Goal: Task Accomplishment & Management: Manage account settings

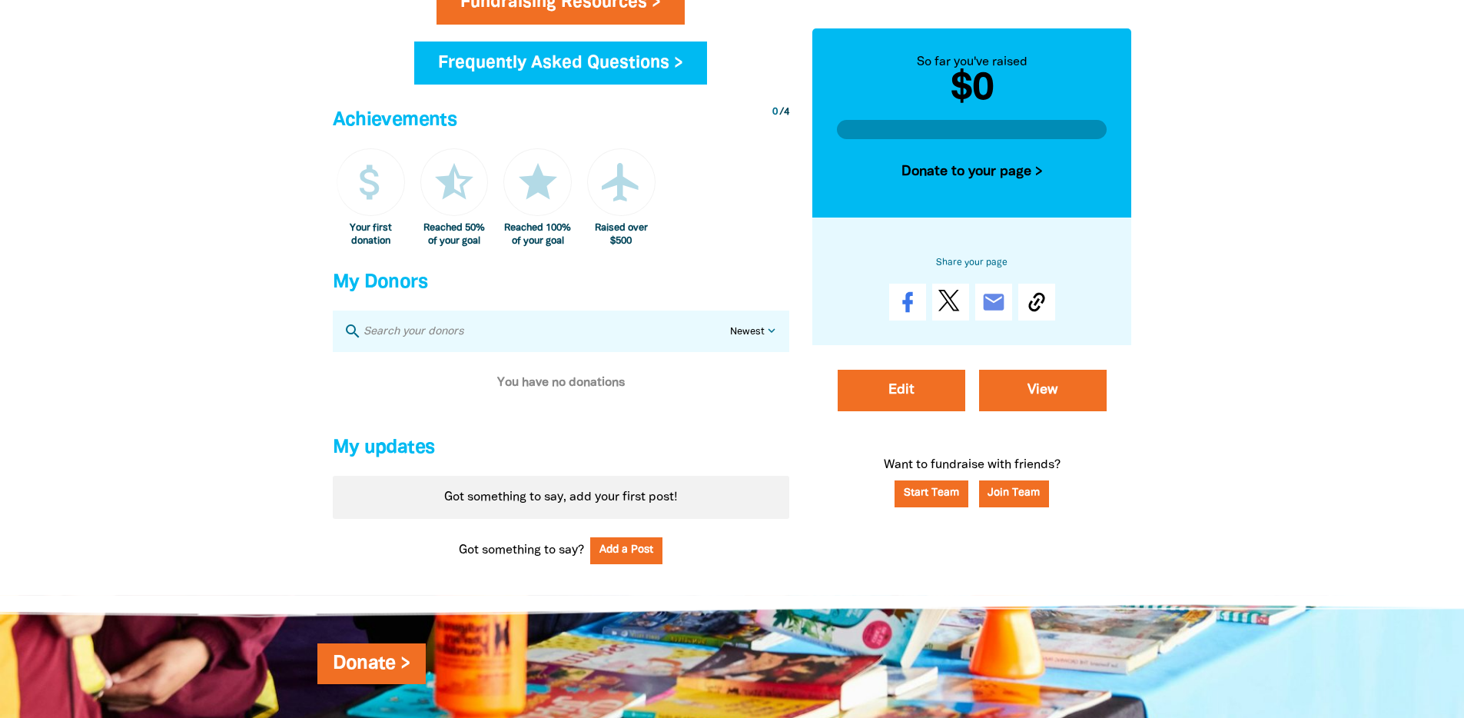
scroll to position [828, 0]
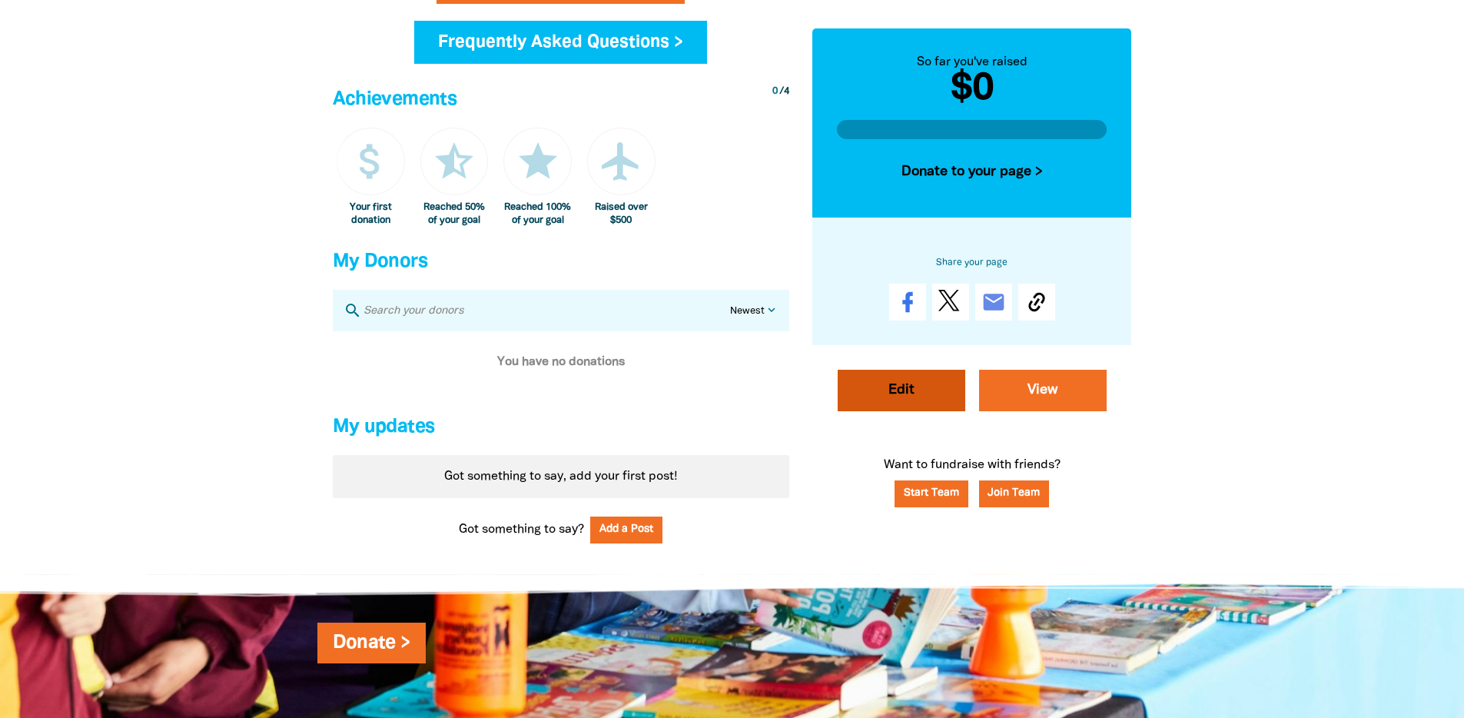
click at [866, 397] on link "Edit" at bounding box center [902, 391] width 128 height 42
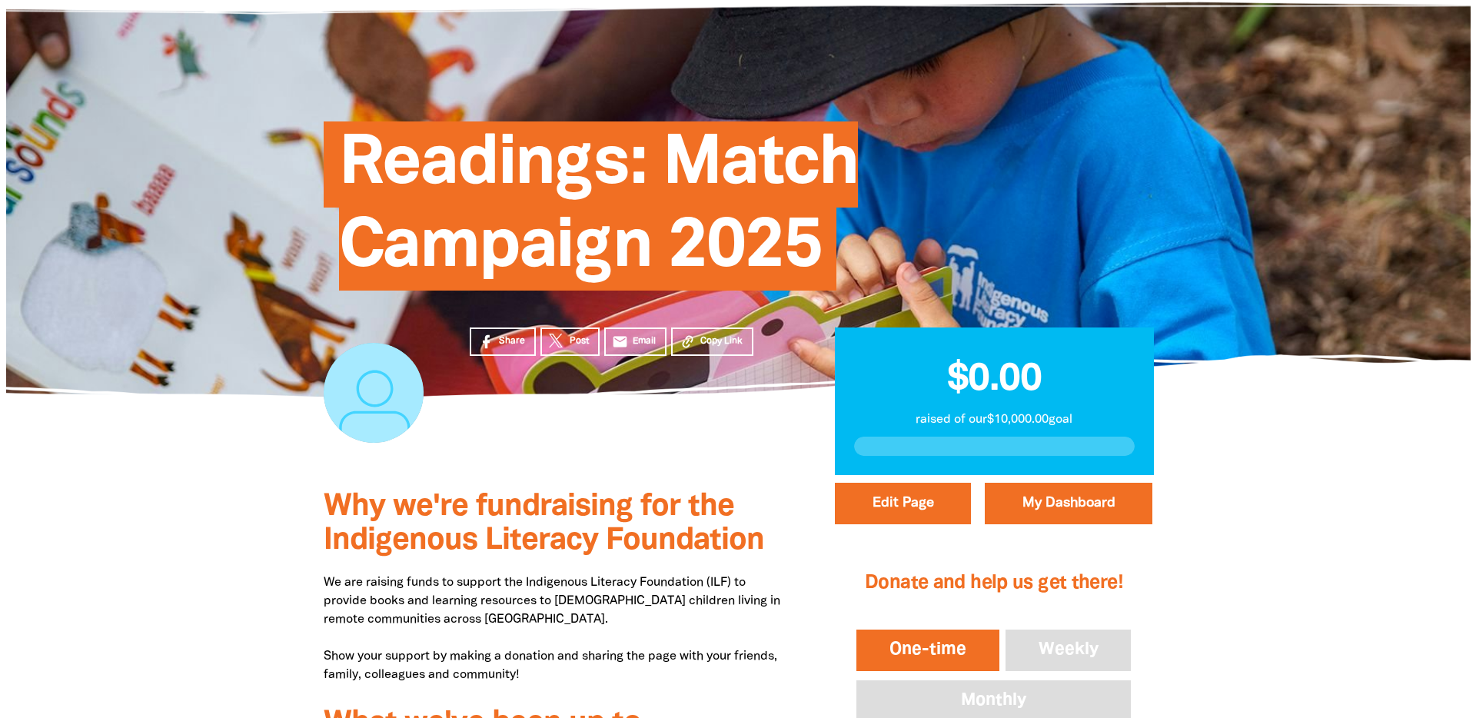
scroll to position [138, 0]
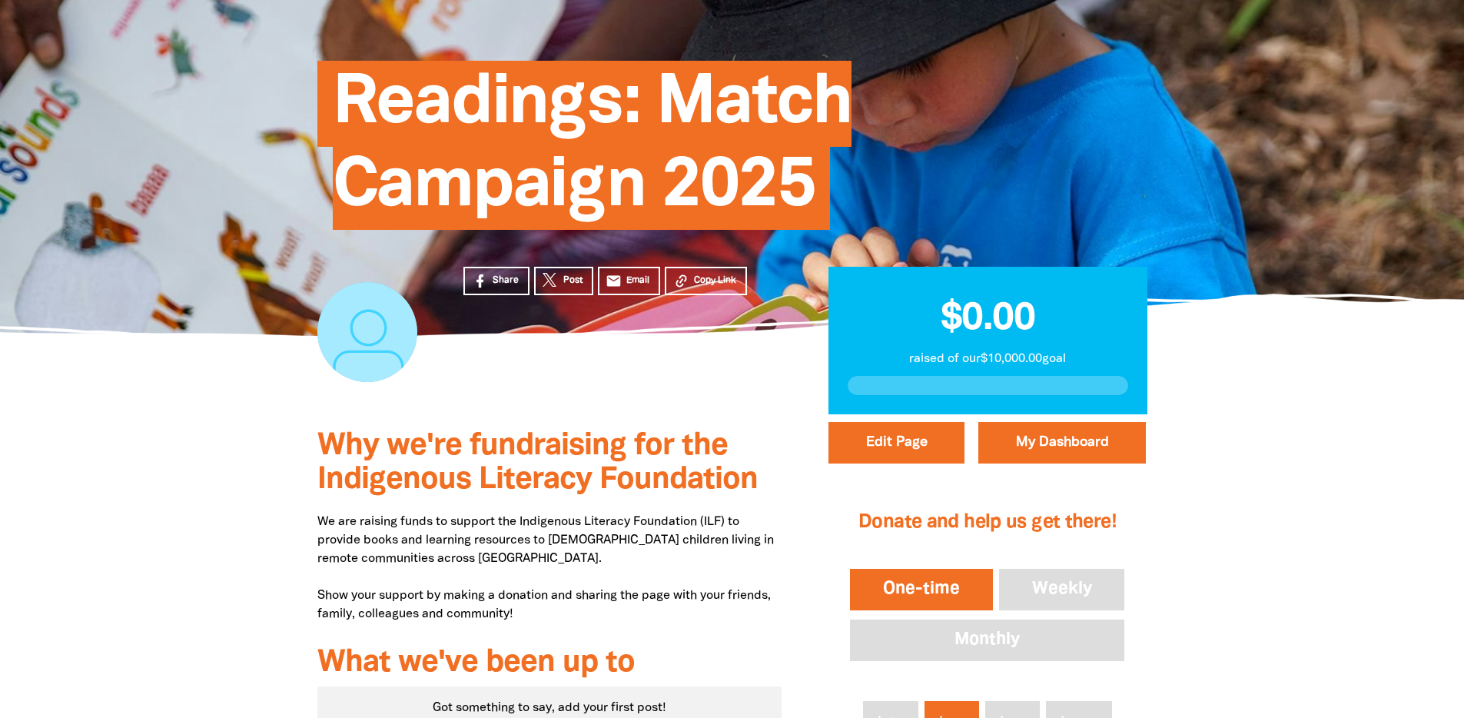
select select "Yes"
select select "Activity"
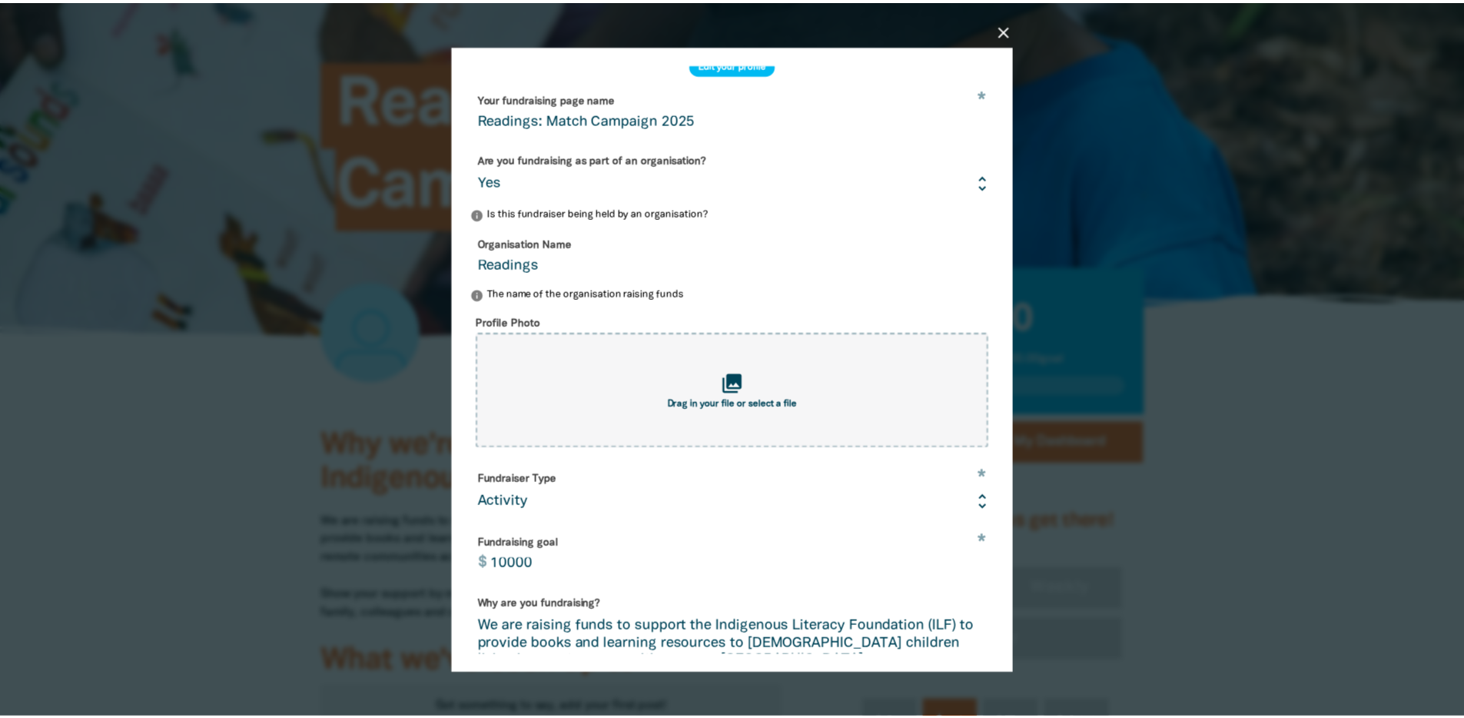
scroll to position [0, 0]
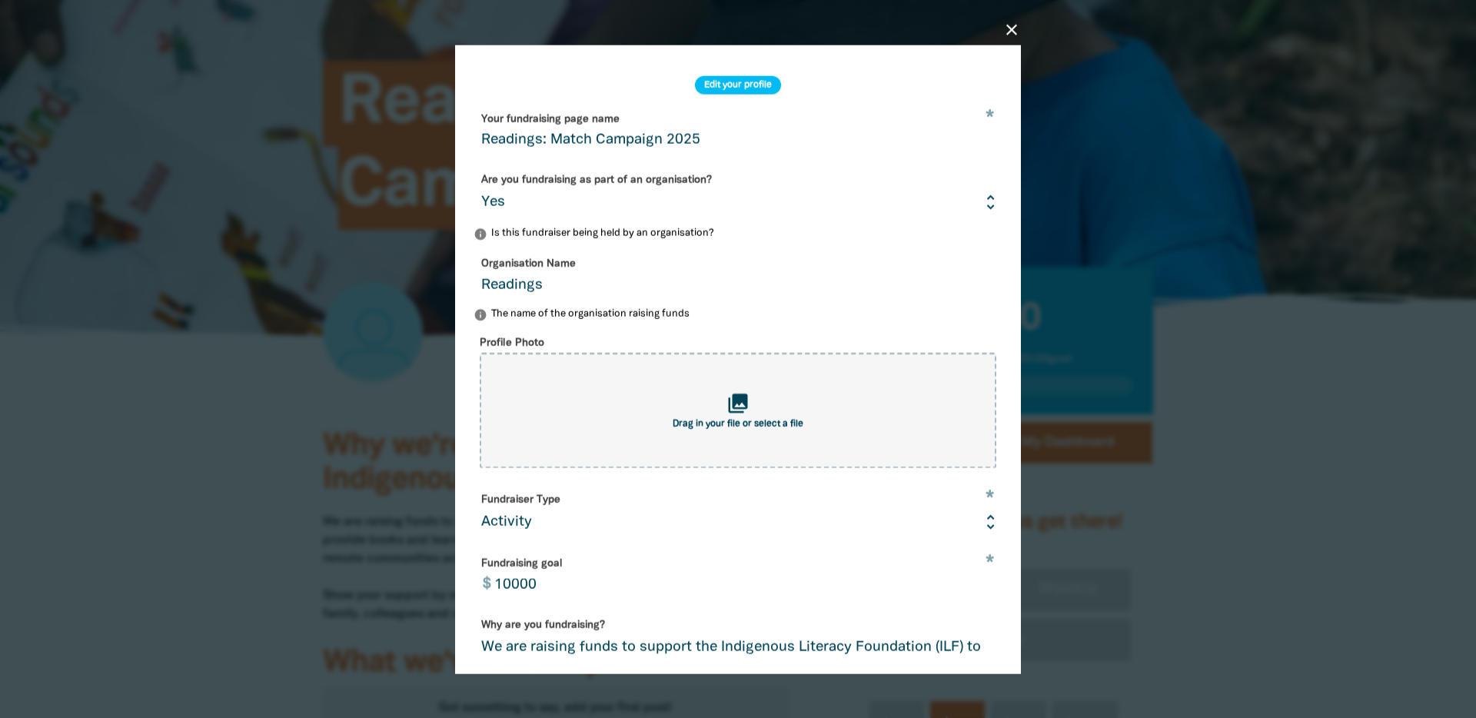
click at [1012, 27] on icon "close" at bounding box center [1011, 29] width 18 height 18
